Goal: Register for event/course

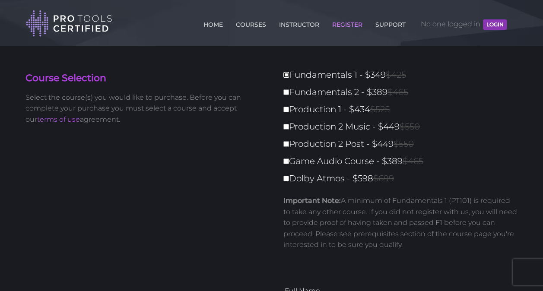
click at [287, 75] on input "Fundamentals 1 - $349 $425" at bounding box center [287, 75] width 6 height 6
checkbox input "true"
type input "349"
click at [260, 25] on link "COURSES" at bounding box center [251, 23] width 35 height 14
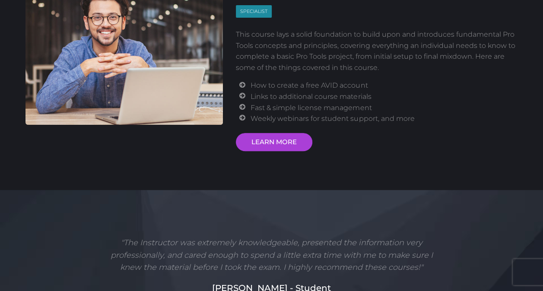
scroll to position [185, 0]
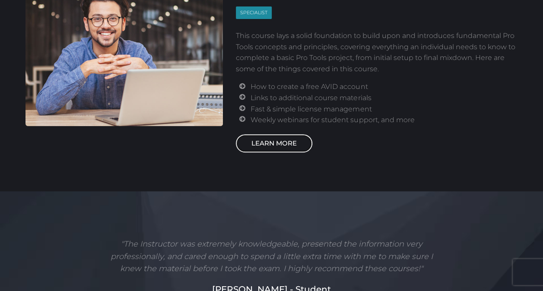
click at [294, 143] on link "LEARN MORE" at bounding box center [274, 143] width 76 height 18
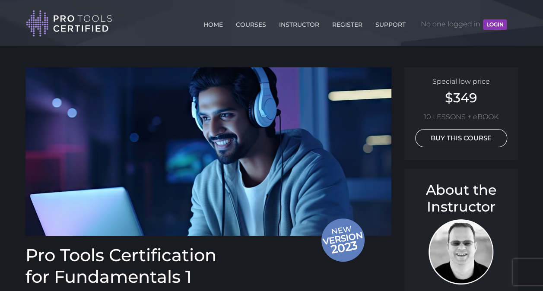
click at [475, 139] on link "BUY THIS COURSE" at bounding box center [461, 138] width 92 height 18
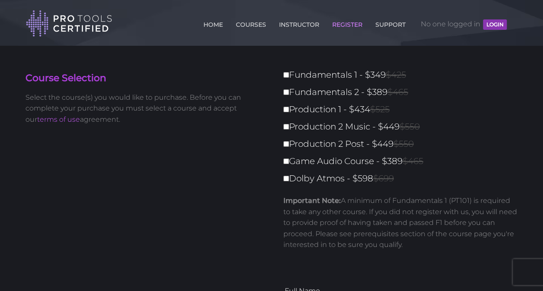
click at [289, 77] on label "Fundamentals 1 - $349 $425" at bounding box center [404, 74] width 240 height 15
click at [289, 77] on input "Fundamentals 1 - $349 $425" at bounding box center [287, 75] width 6 height 6
checkbox input "true"
type input "349"
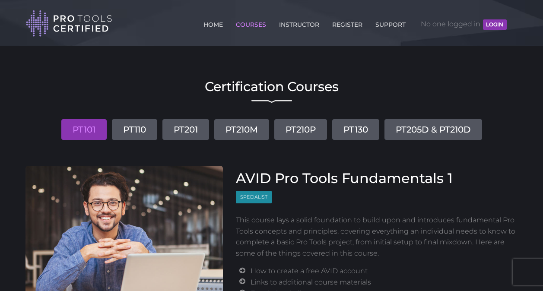
scroll to position [185, 0]
